Goal: Information Seeking & Learning: Learn about a topic

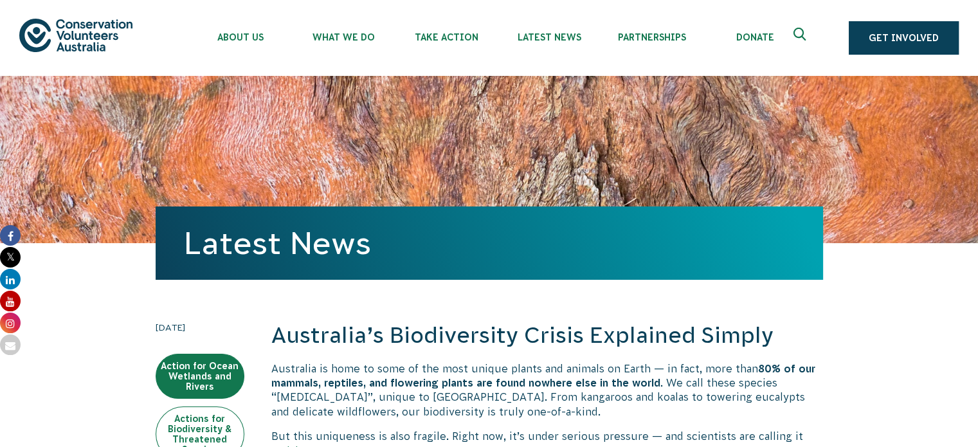
click at [201, 421] on link "Actions for Biodiversity & Threatened Species" at bounding box center [200, 433] width 89 height 55
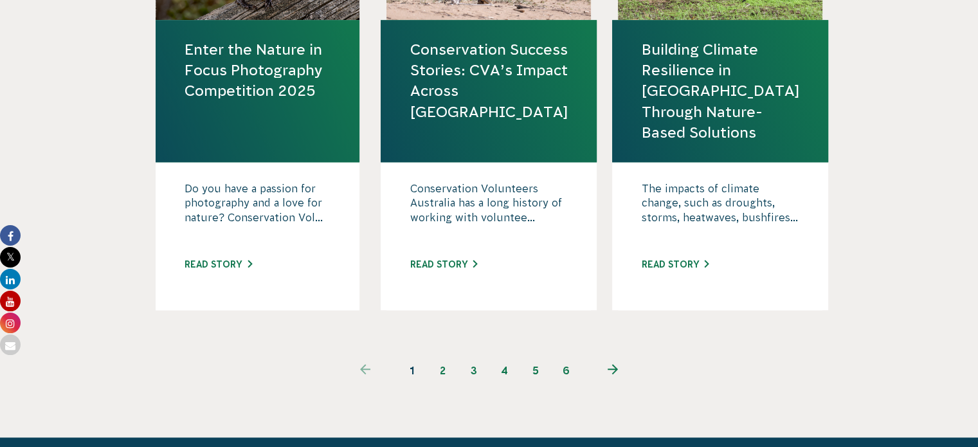
scroll to position [1442, 0]
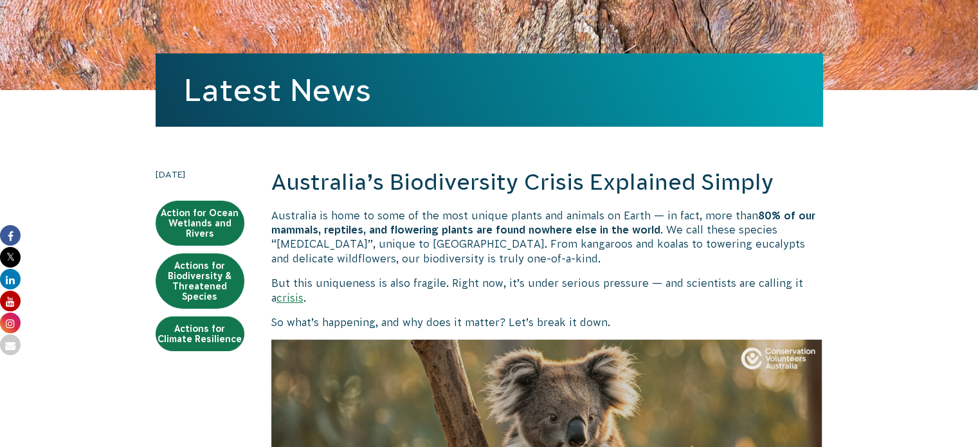
scroll to position [325, 0]
